Goal: Navigation & Orientation: Go to known website

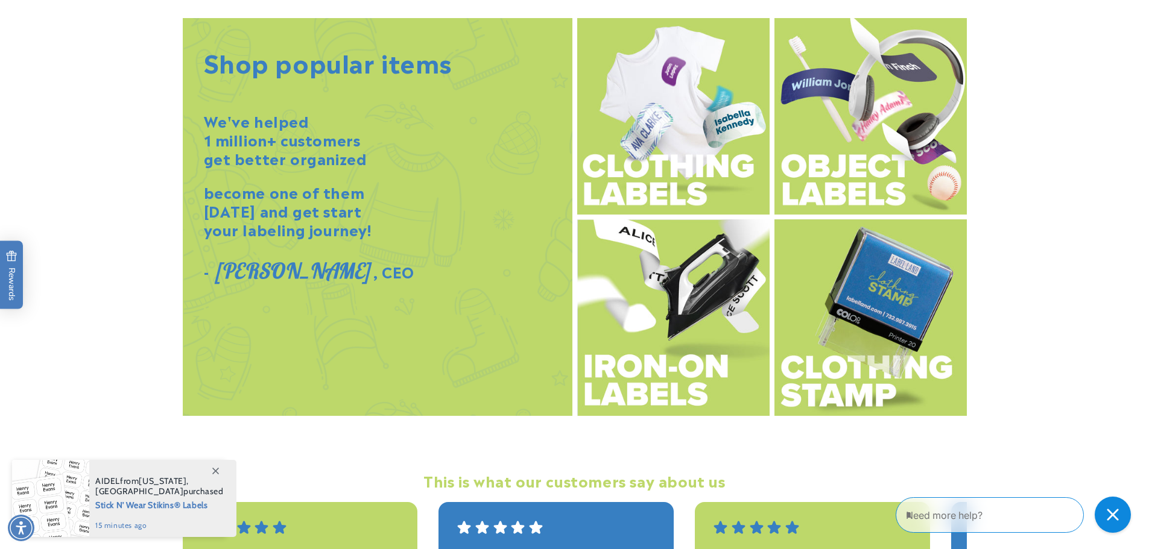
scroll to position [1571, 0]
